Goal: Task Accomplishment & Management: Manage account settings

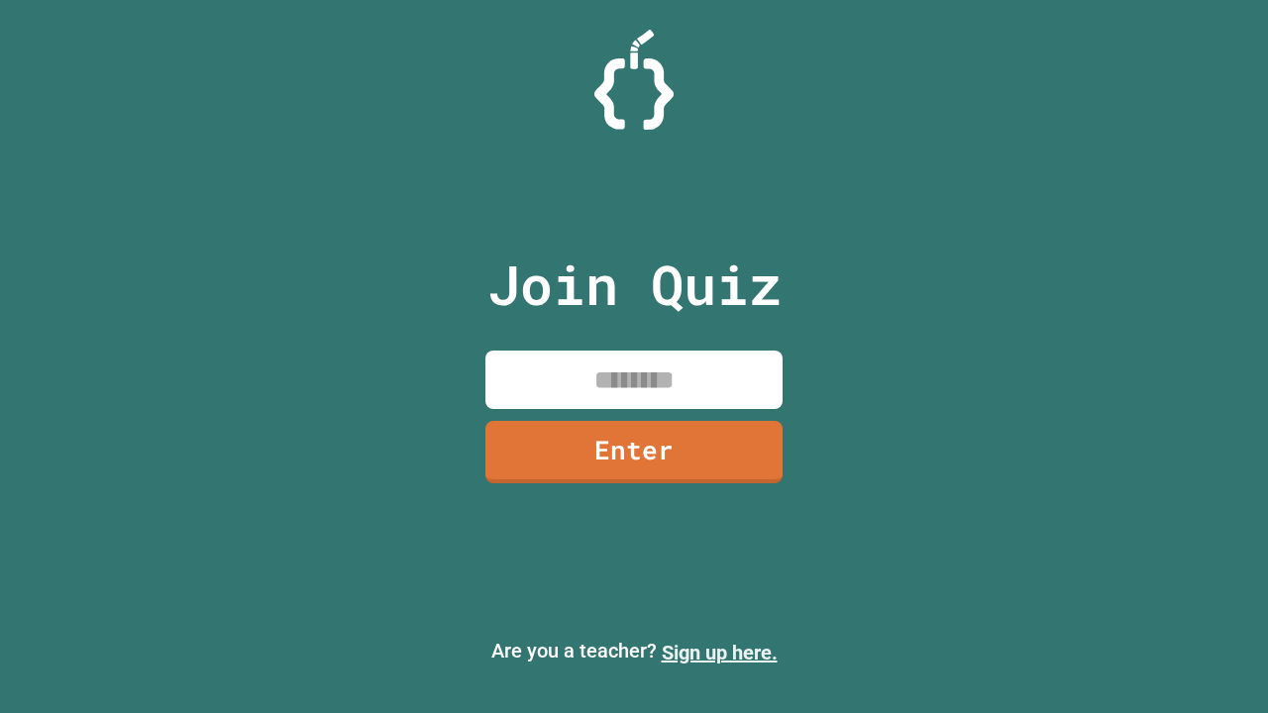
click at [719, 653] on link "Sign up here." at bounding box center [720, 653] width 116 height 24
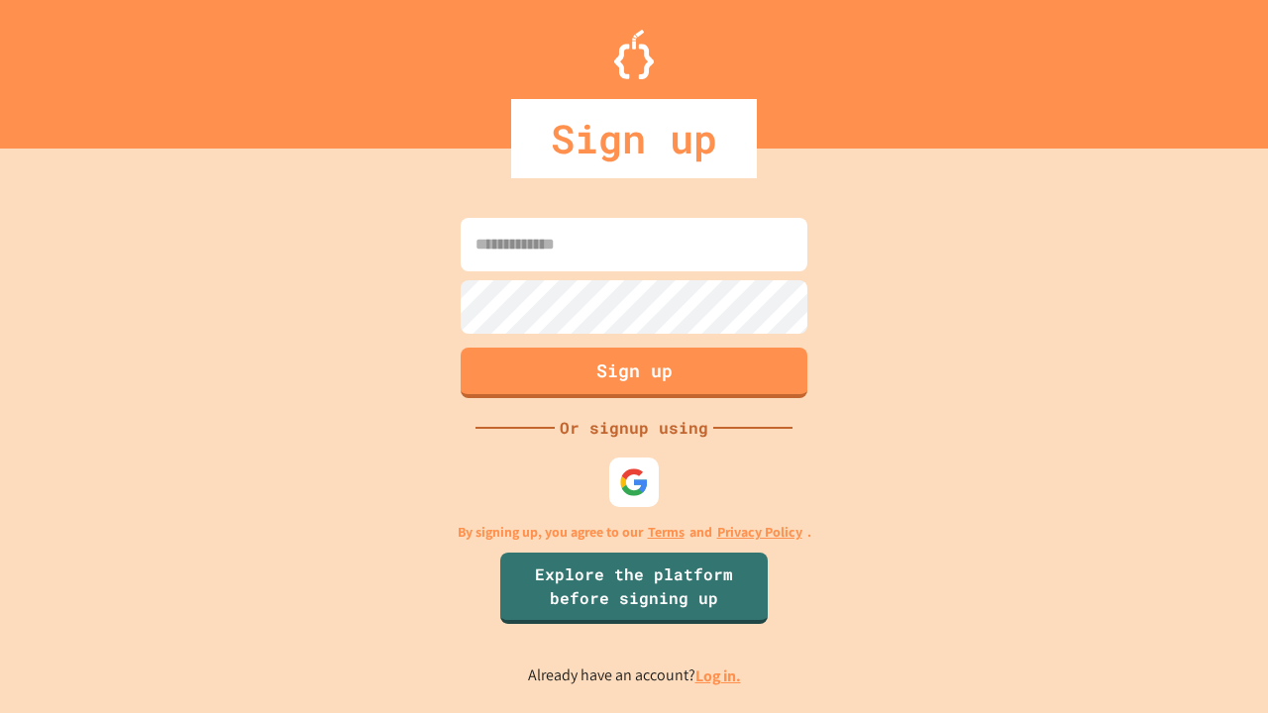
click at [719, 676] on link "Log in." at bounding box center [719, 676] width 46 height 21
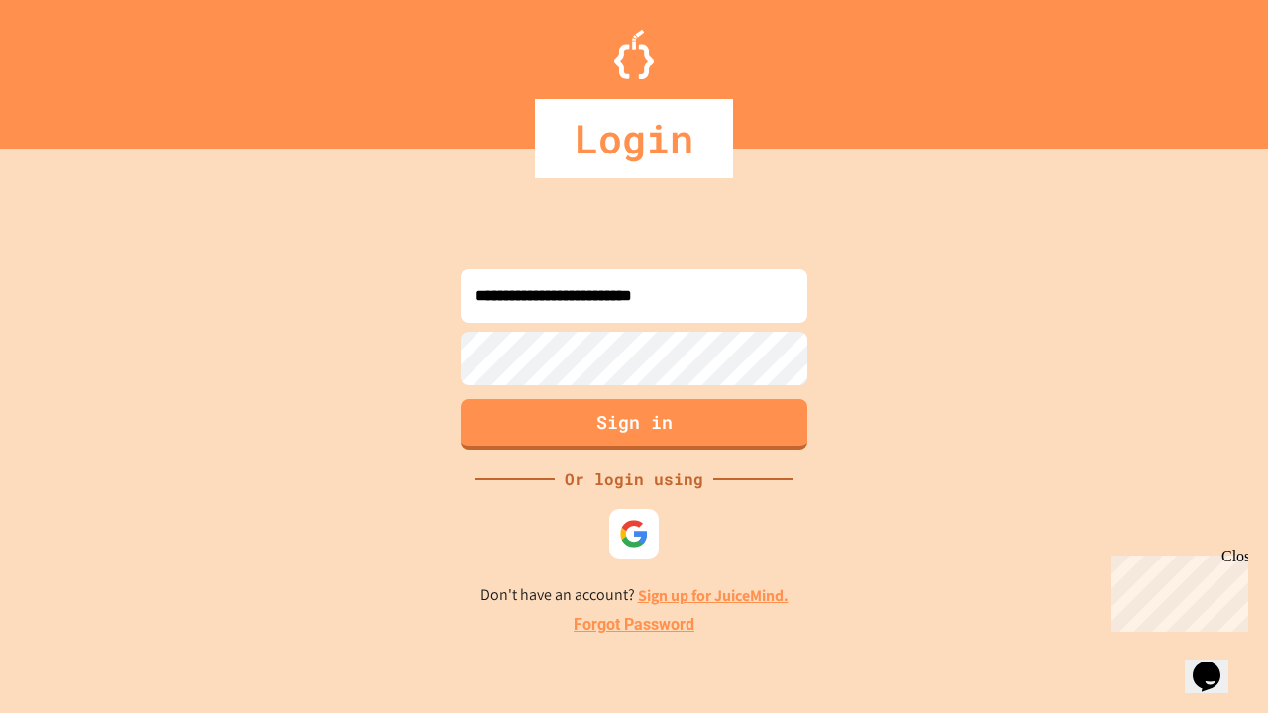
type input "**********"
